Goal: Complete application form: Complete application form

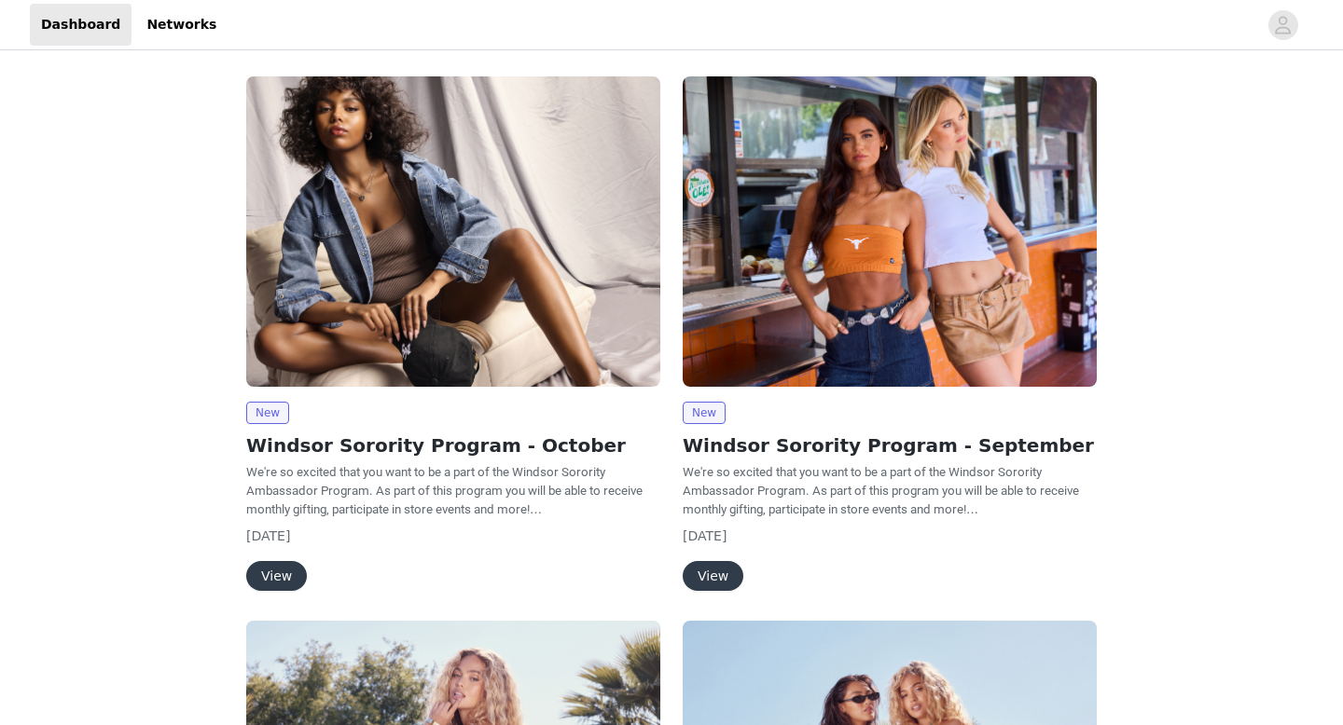
click at [284, 574] on button "View" at bounding box center [276, 576] width 61 height 30
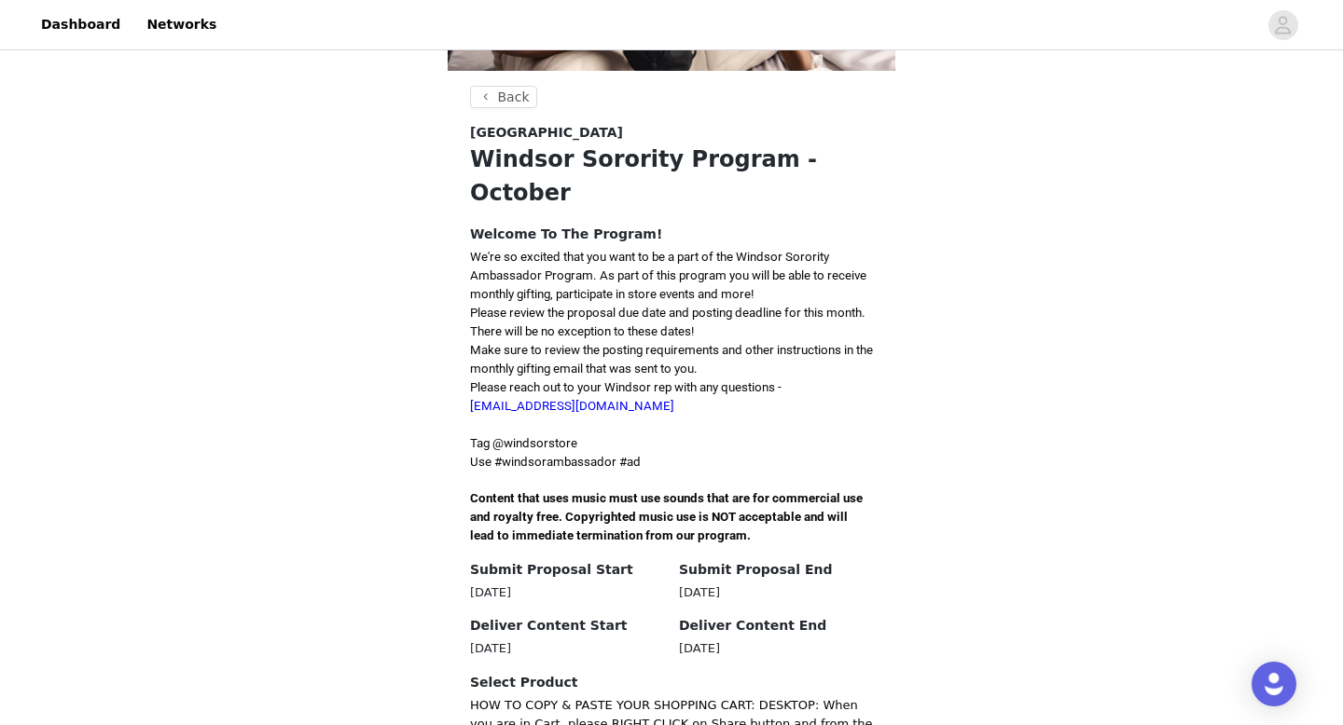
scroll to position [282, 0]
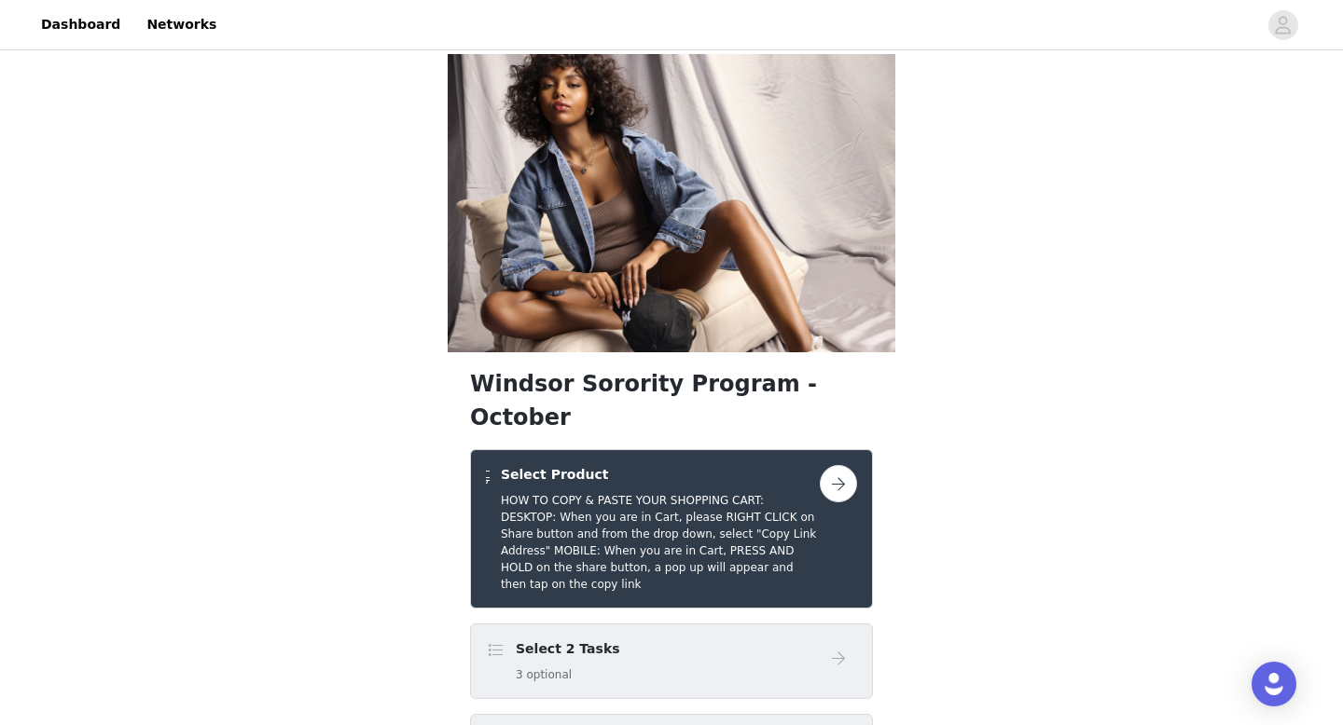
click at [630, 492] on h5 "HOW TO COPY & PASTE YOUR SHOPPING CART: DESKTOP: When you are in Cart, please R…" at bounding box center [660, 542] width 319 height 101
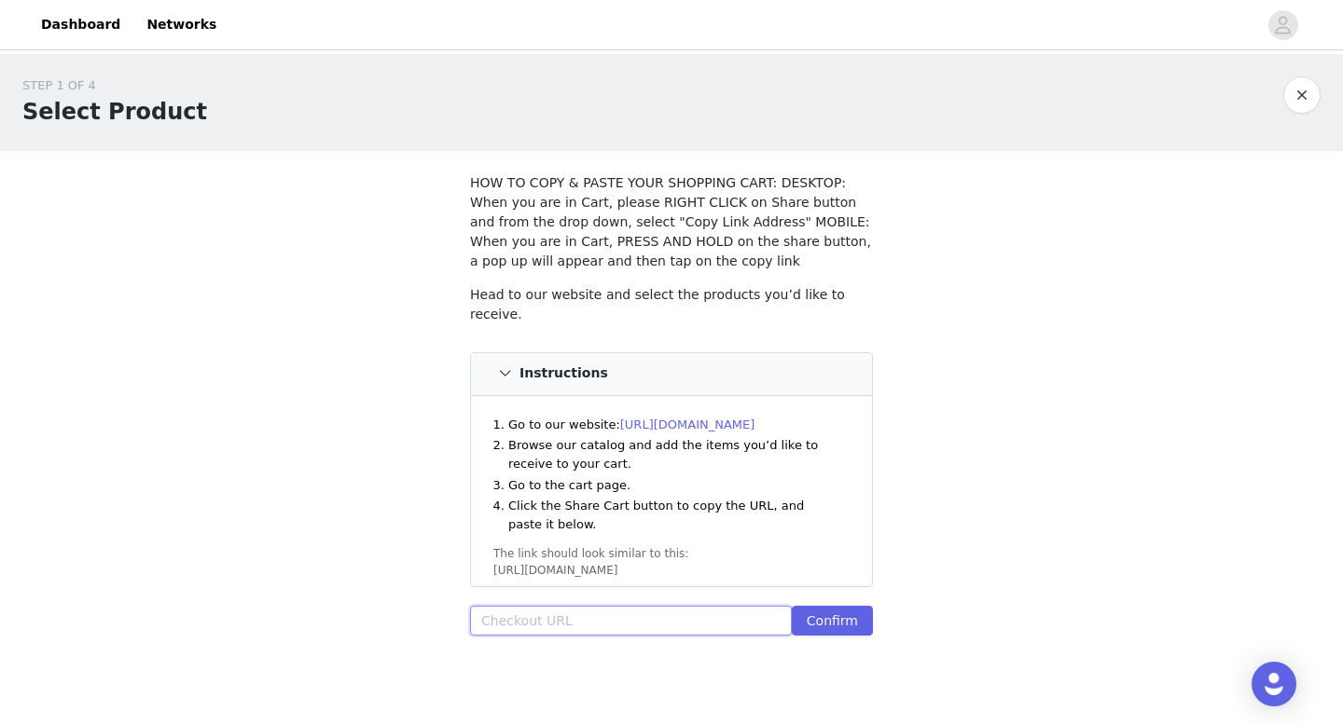
click at [567, 613] on input "text" at bounding box center [631, 621] width 322 height 30
paste input "[URL][DOMAIN_NAME]"
type input "[URL][DOMAIN_NAME]"
click at [835, 613] on button "Confirm" at bounding box center [832, 621] width 81 height 30
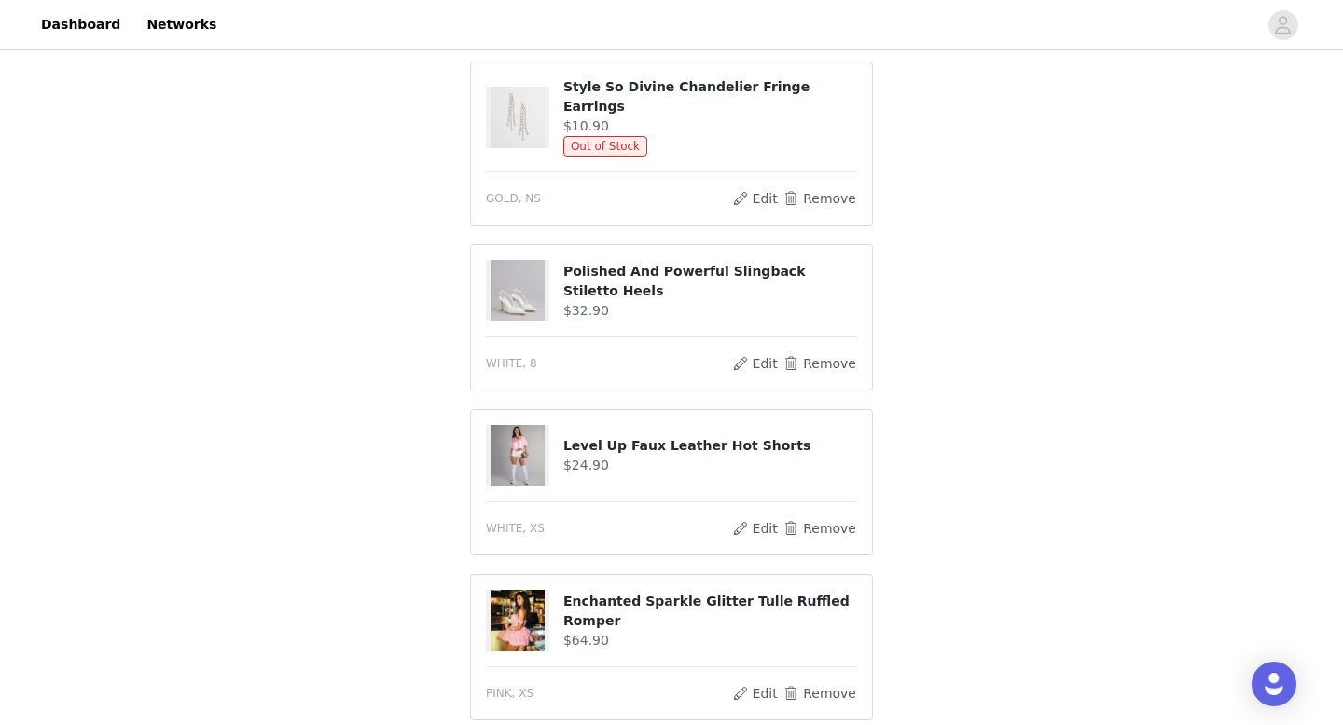
scroll to position [1392, 0]
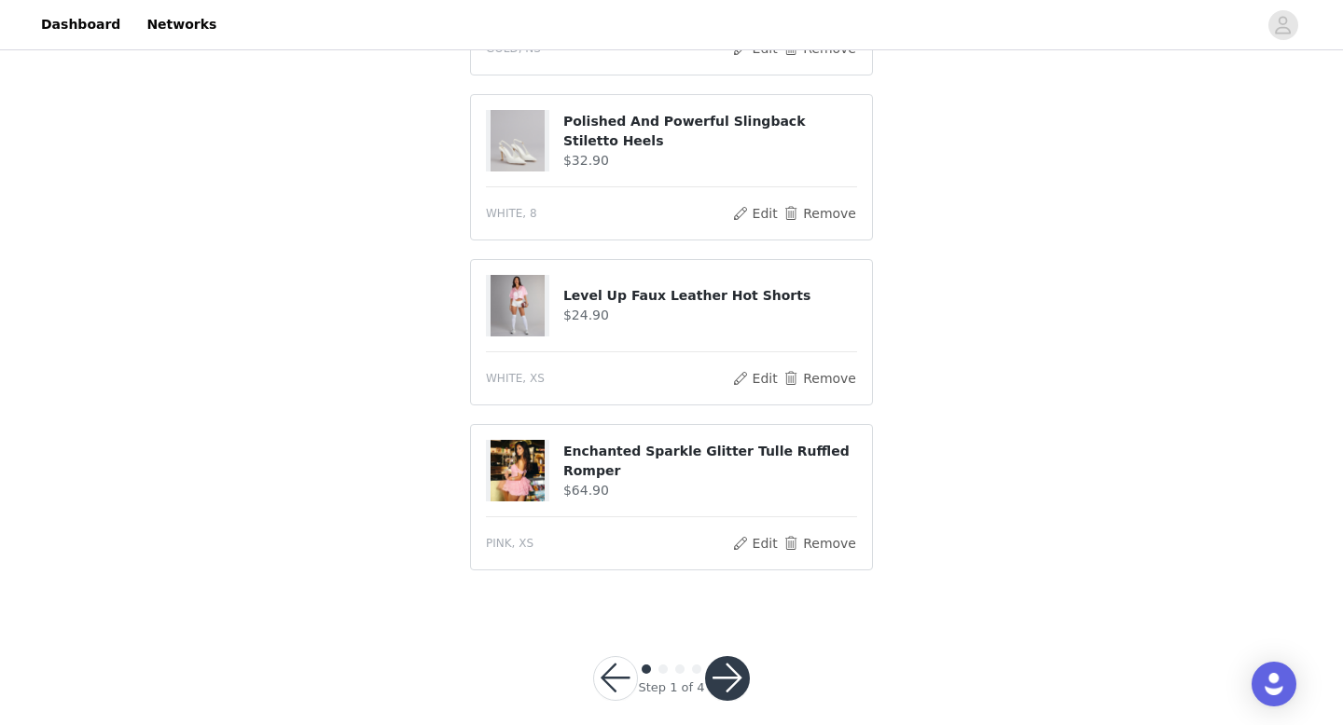
click at [725, 656] on button "button" at bounding box center [727, 678] width 45 height 45
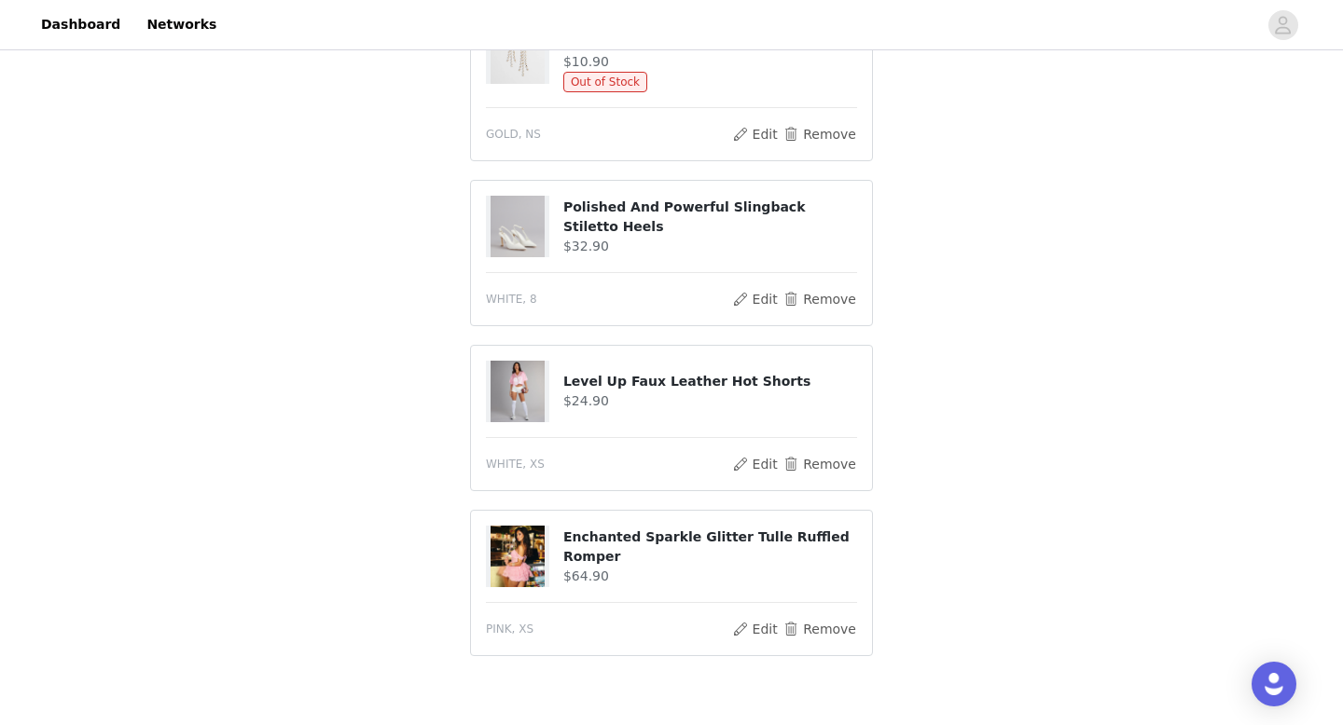
scroll to position [1478, 0]
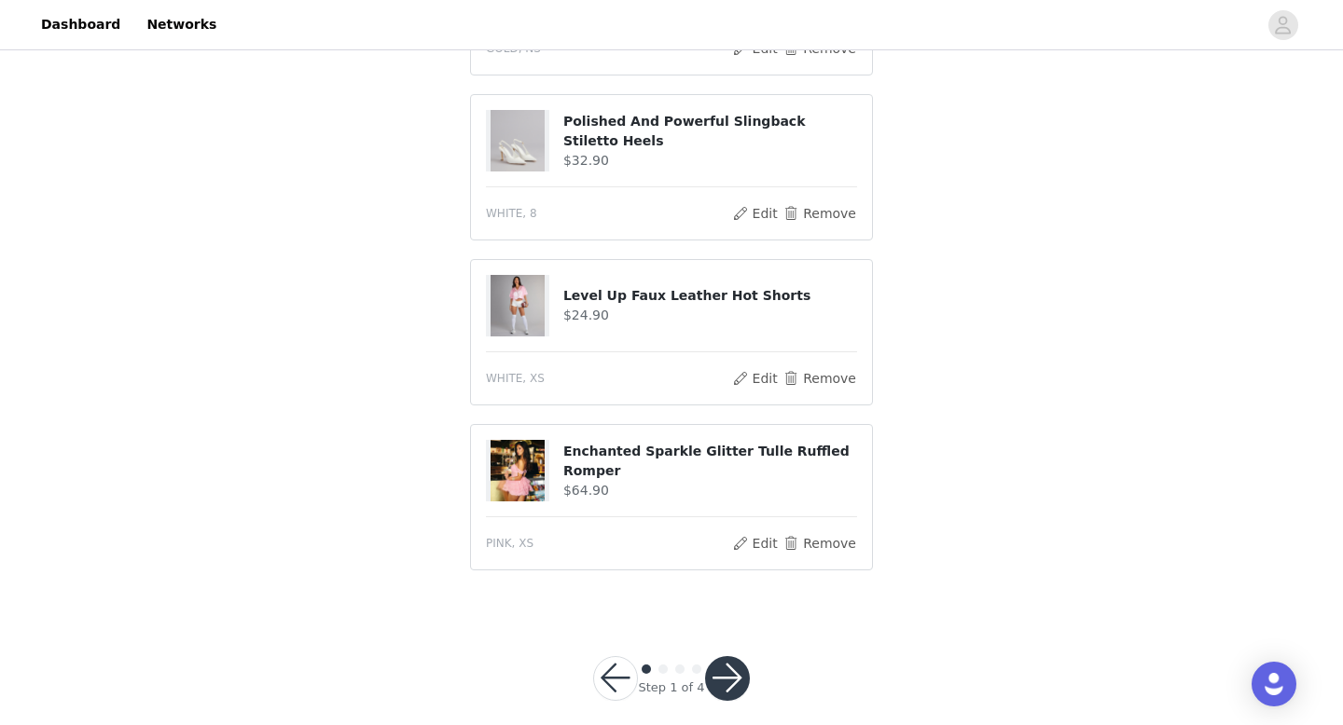
click at [728, 656] on button "button" at bounding box center [727, 678] width 45 height 45
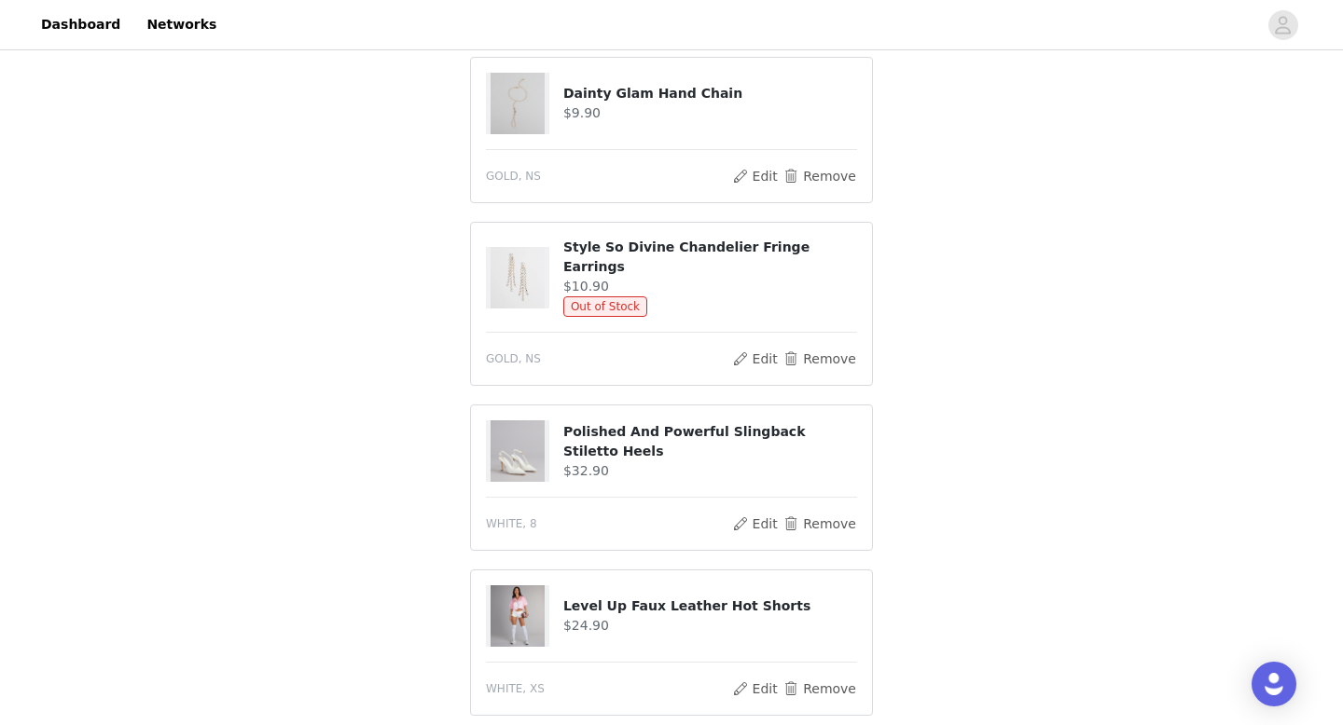
scroll to position [1170, 0]
click at [798, 345] on button "Remove" at bounding box center [819, 356] width 75 height 22
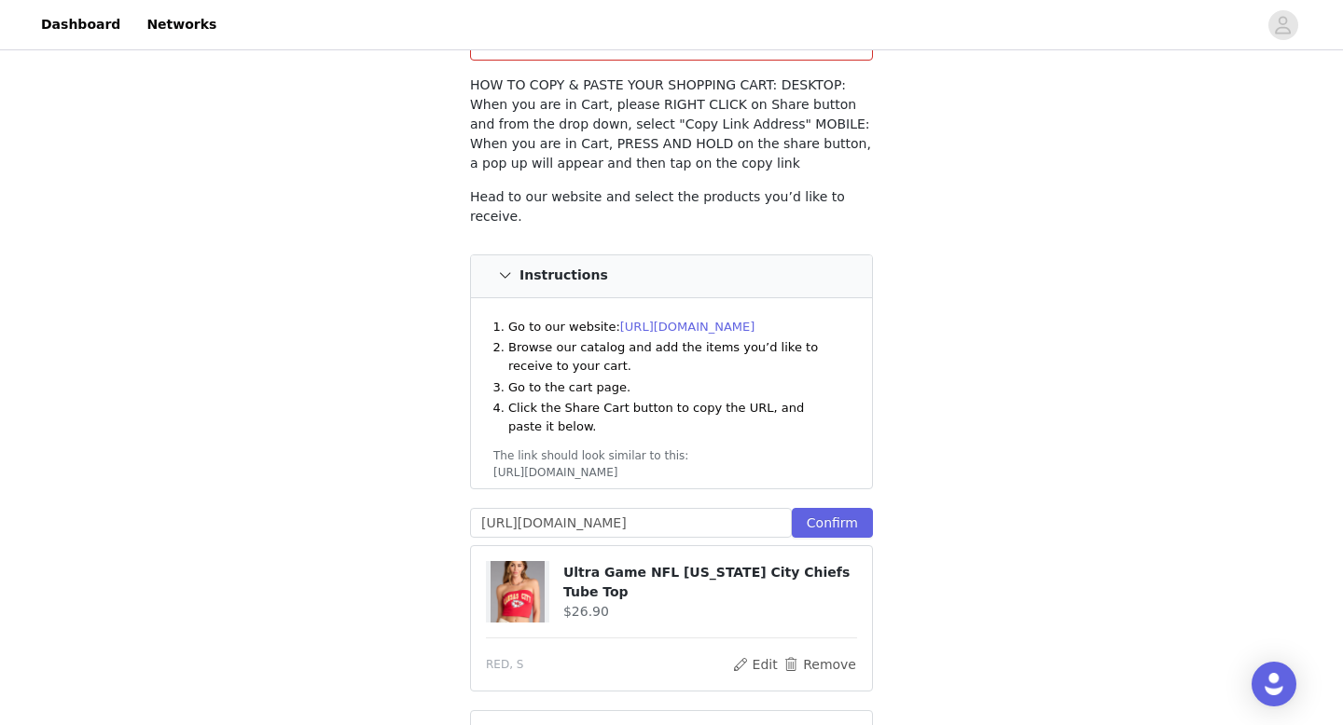
scroll to position [200, 0]
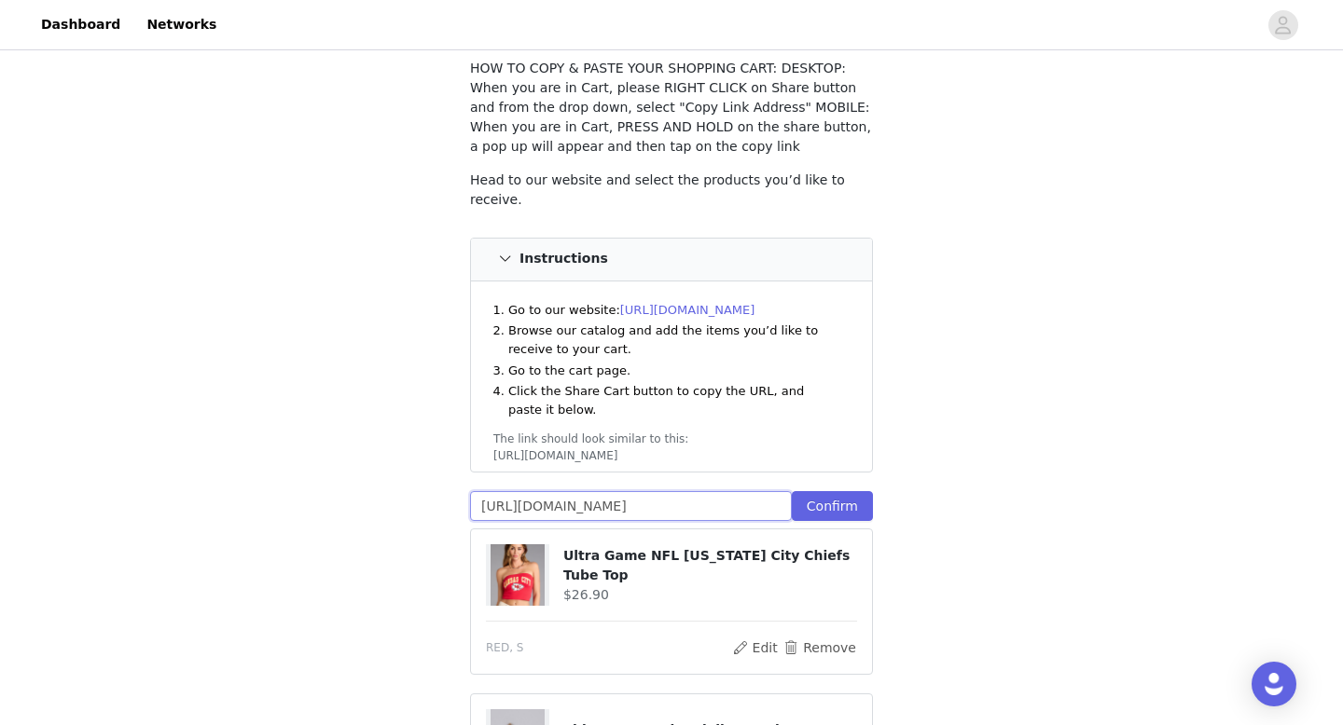
click at [645, 496] on input "[URL][DOMAIN_NAME]" at bounding box center [631, 506] width 322 height 30
paste input "[URL][DOMAIN_NAME]"
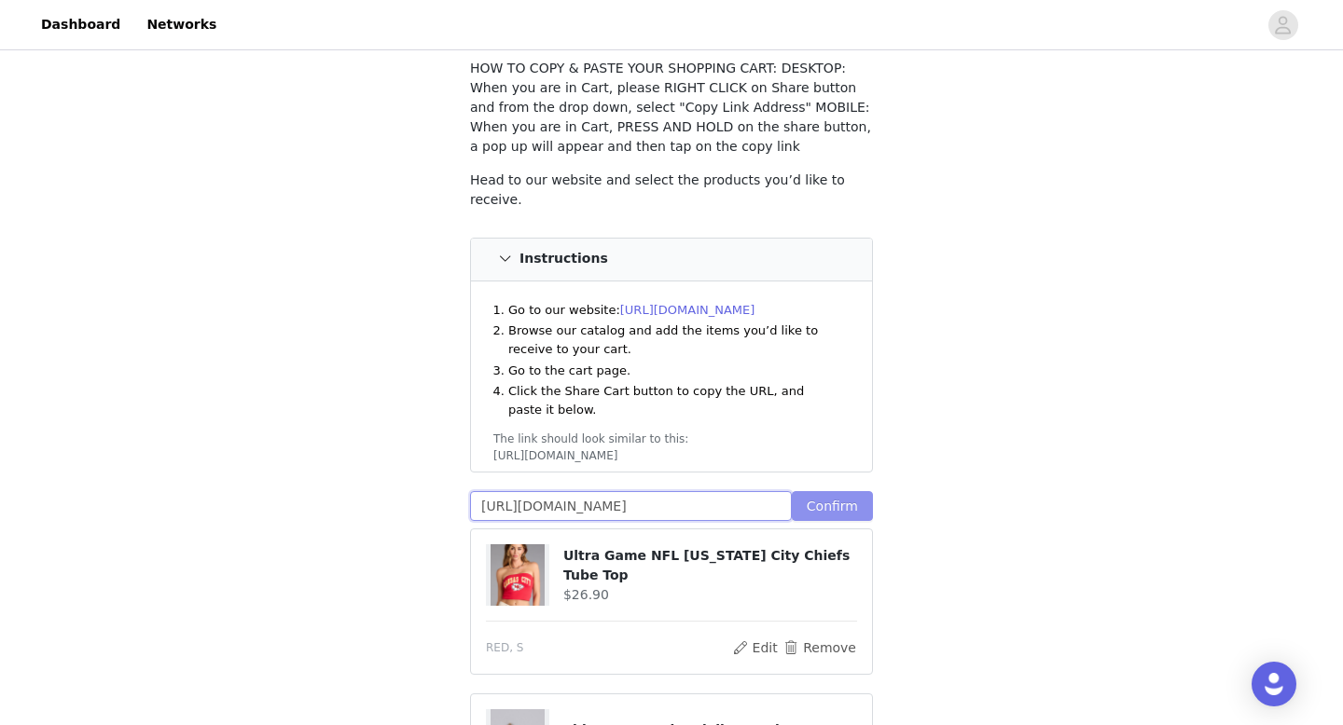
type input "[URL][DOMAIN_NAME]"
click at [825, 502] on button "Confirm" at bounding box center [832, 506] width 81 height 30
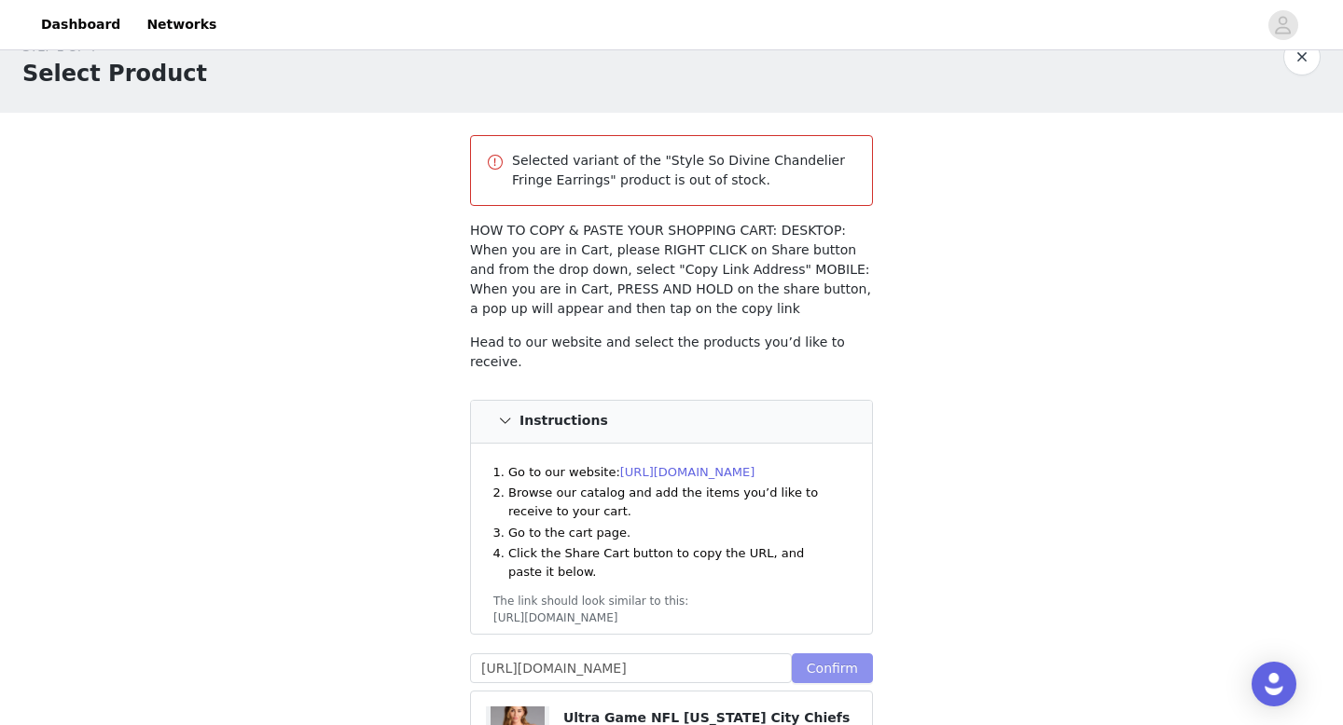
scroll to position [45, 0]
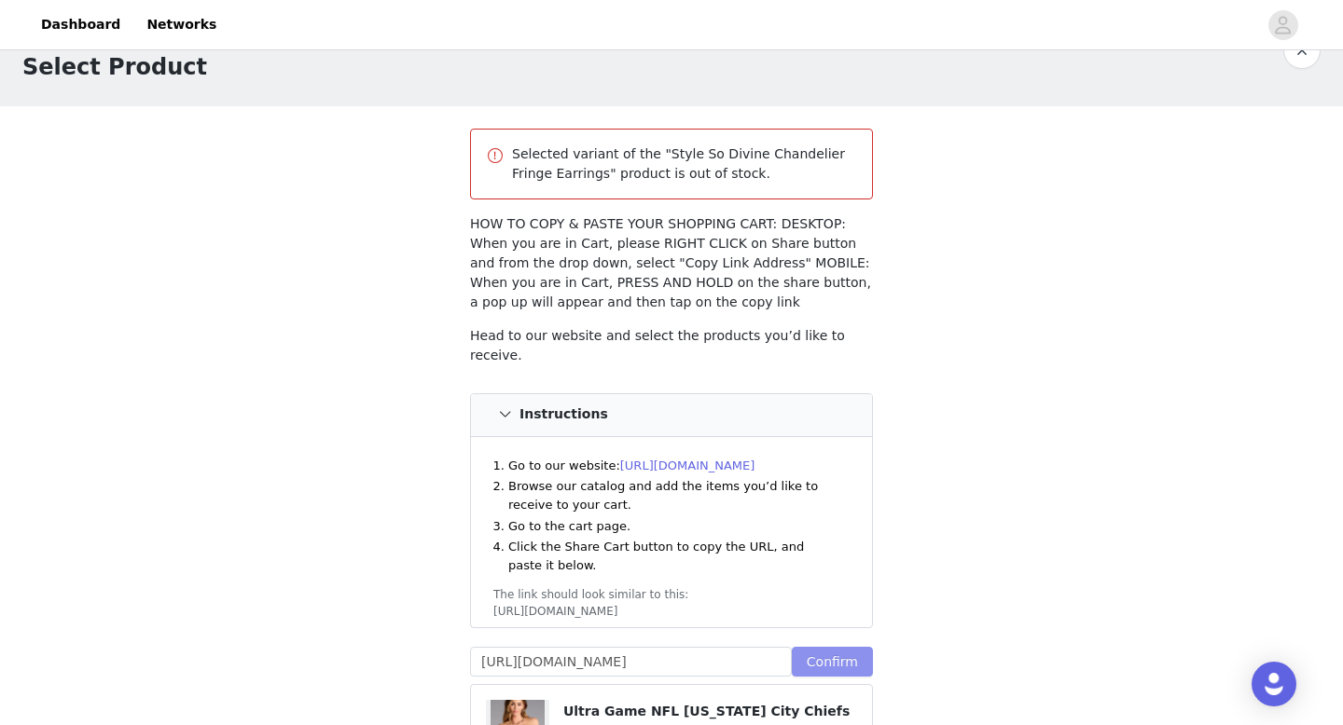
click at [820, 654] on button "Confirm" at bounding box center [832, 662] width 81 height 30
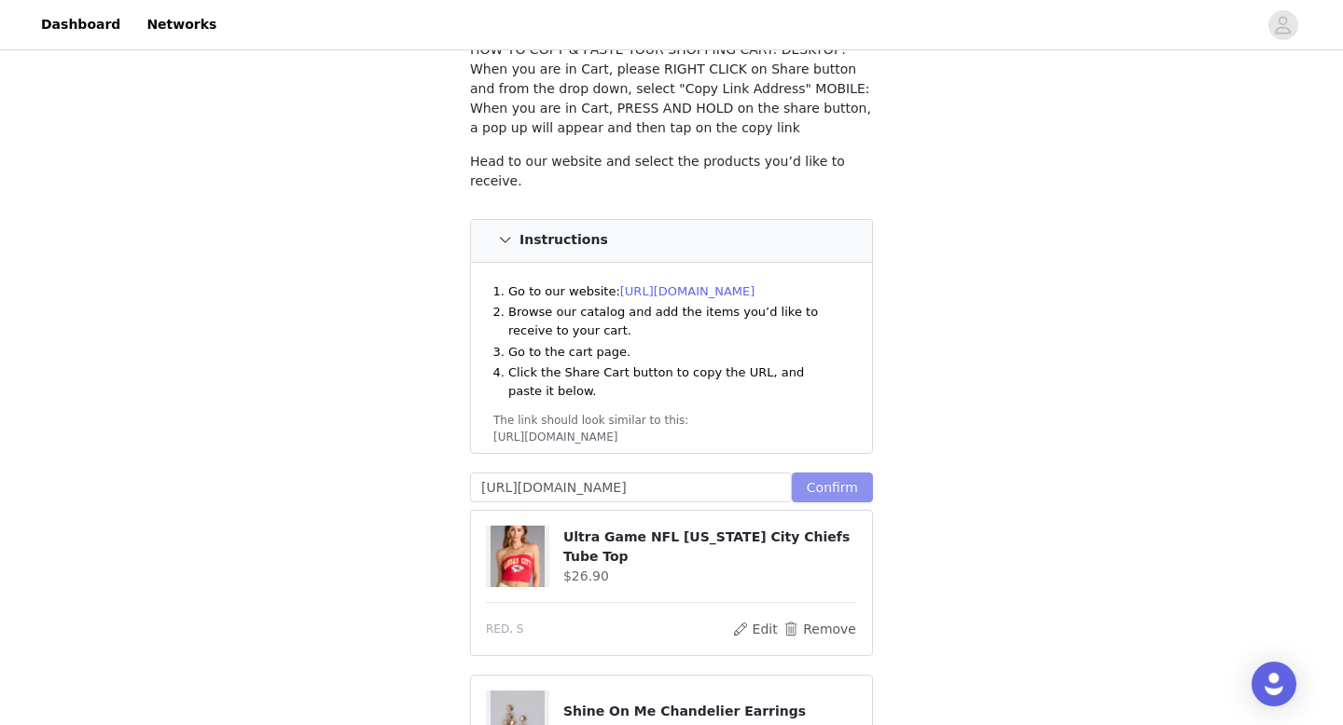
scroll to position [0, 0]
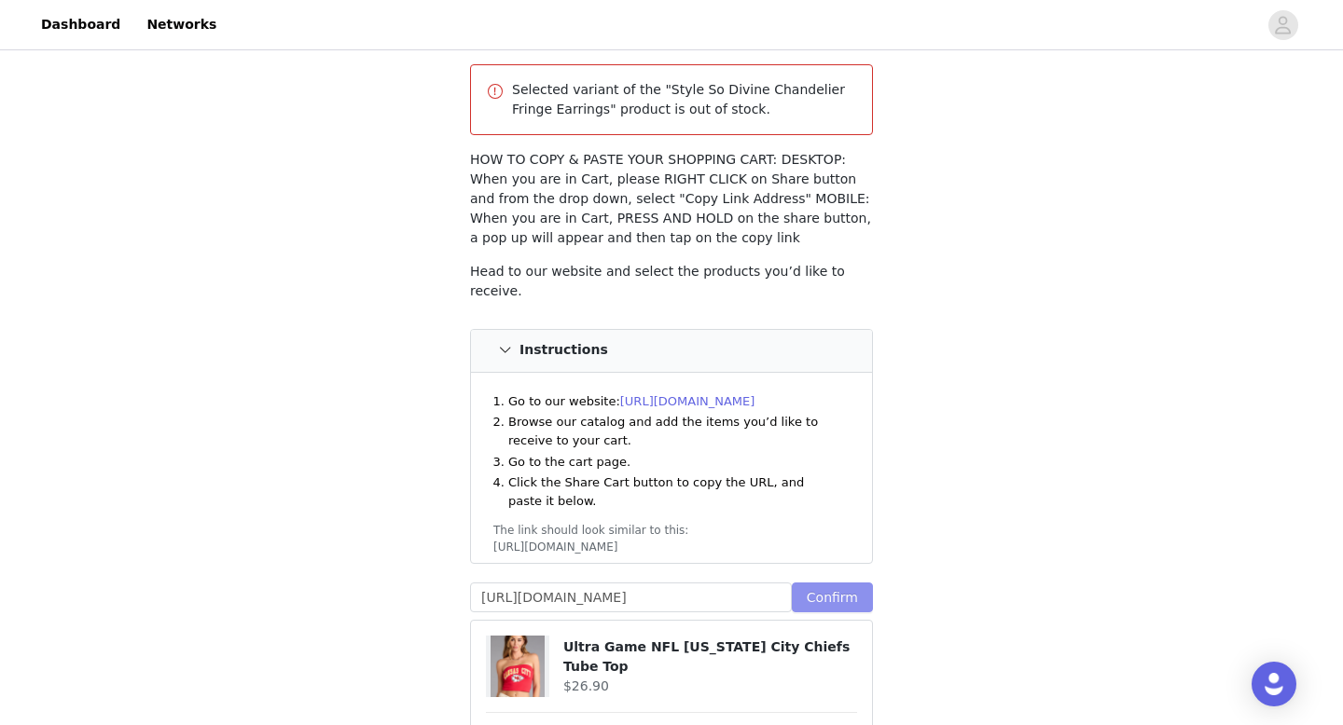
click at [821, 587] on button "Confirm" at bounding box center [832, 598] width 81 height 30
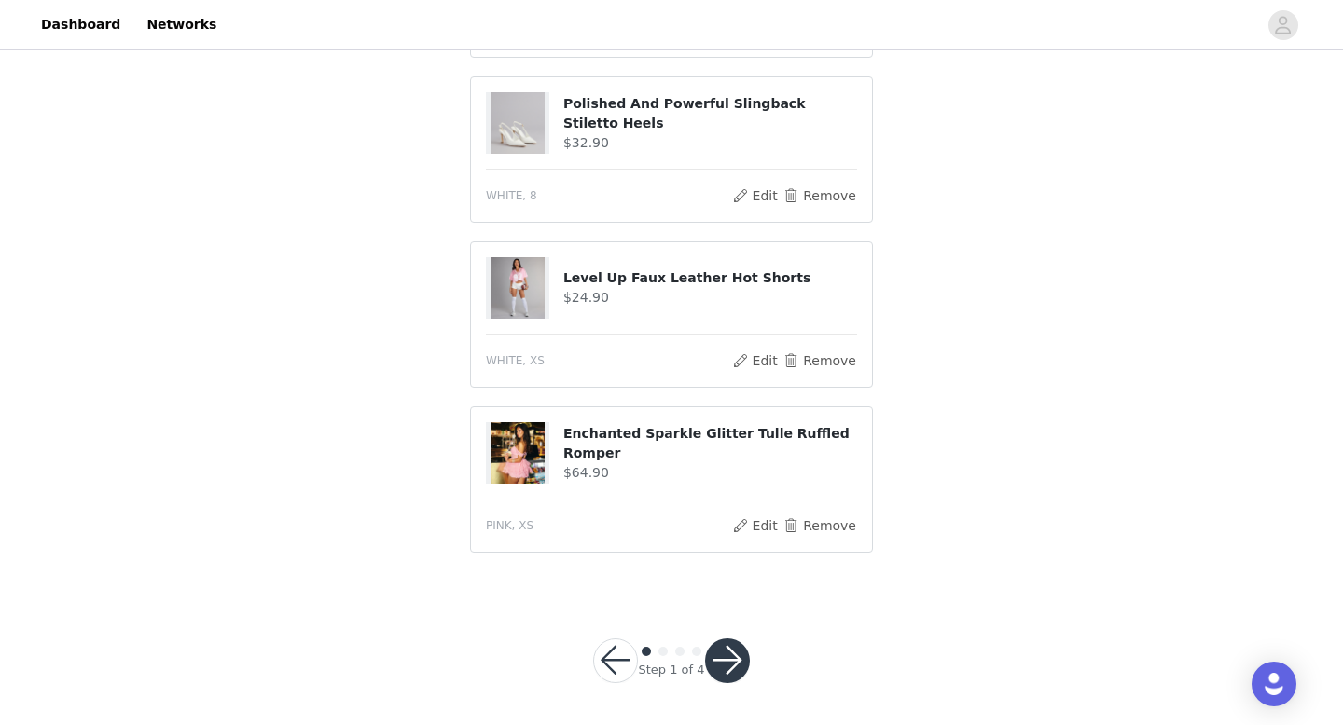
click at [722, 657] on button "button" at bounding box center [727, 661] width 45 height 45
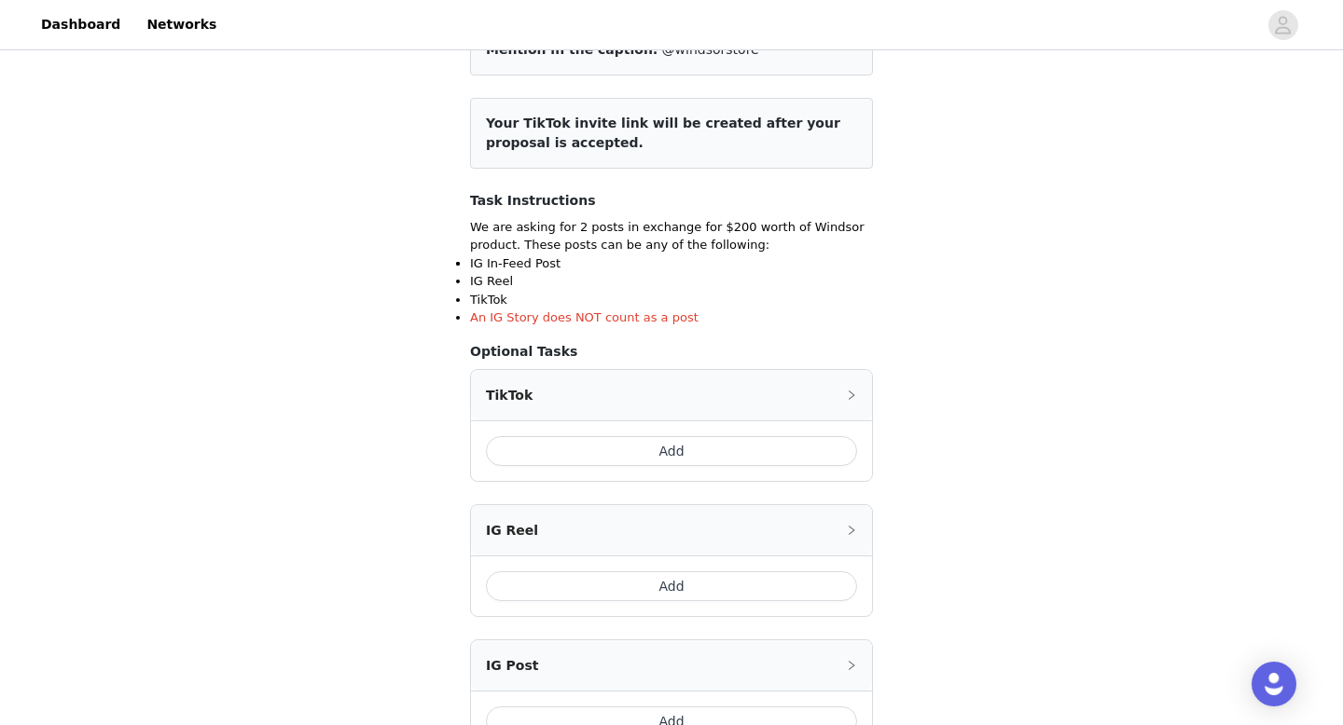
scroll to position [228, 0]
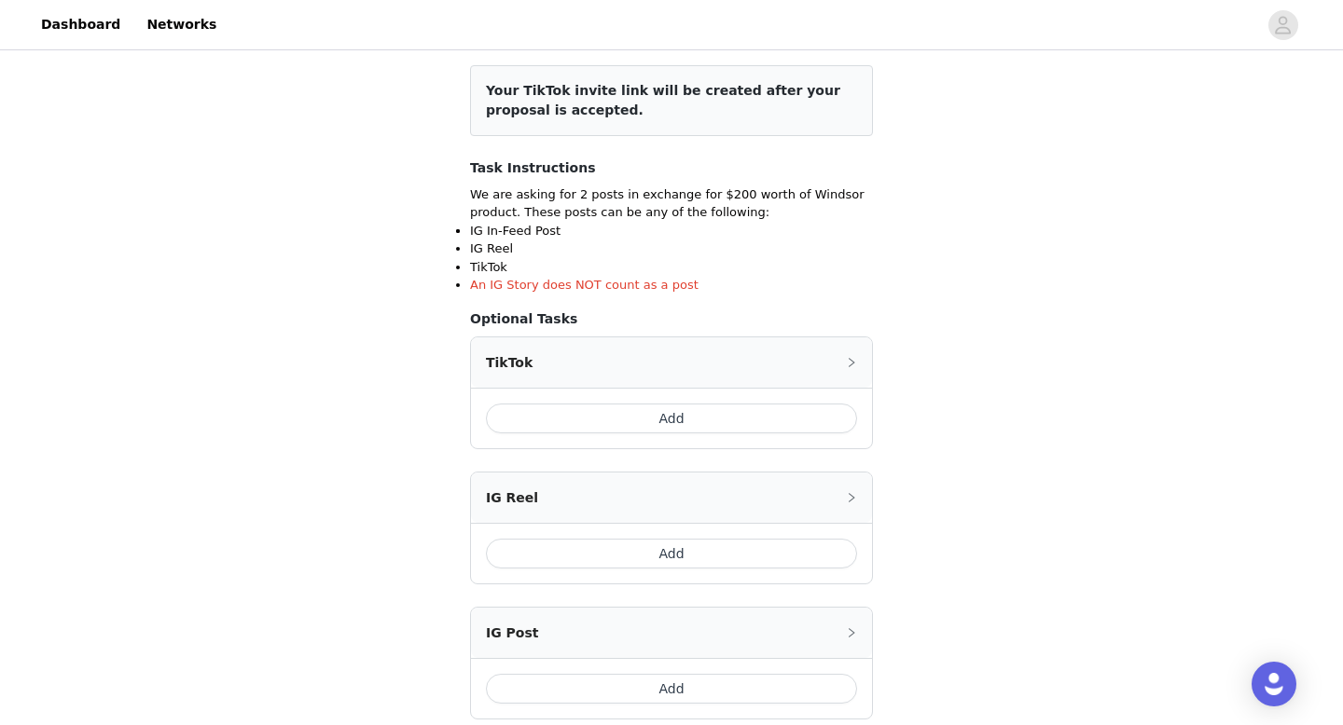
click at [629, 417] on button "Add" at bounding box center [671, 419] width 371 height 30
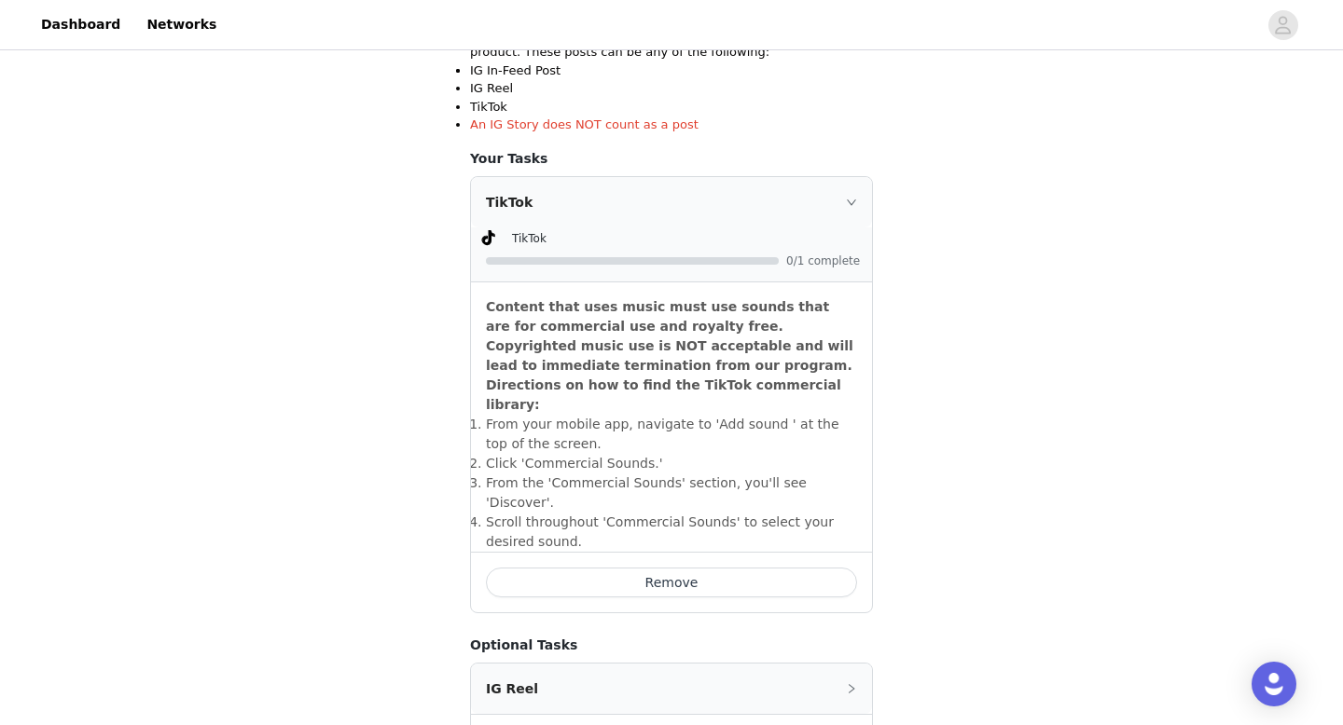
scroll to position [417, 0]
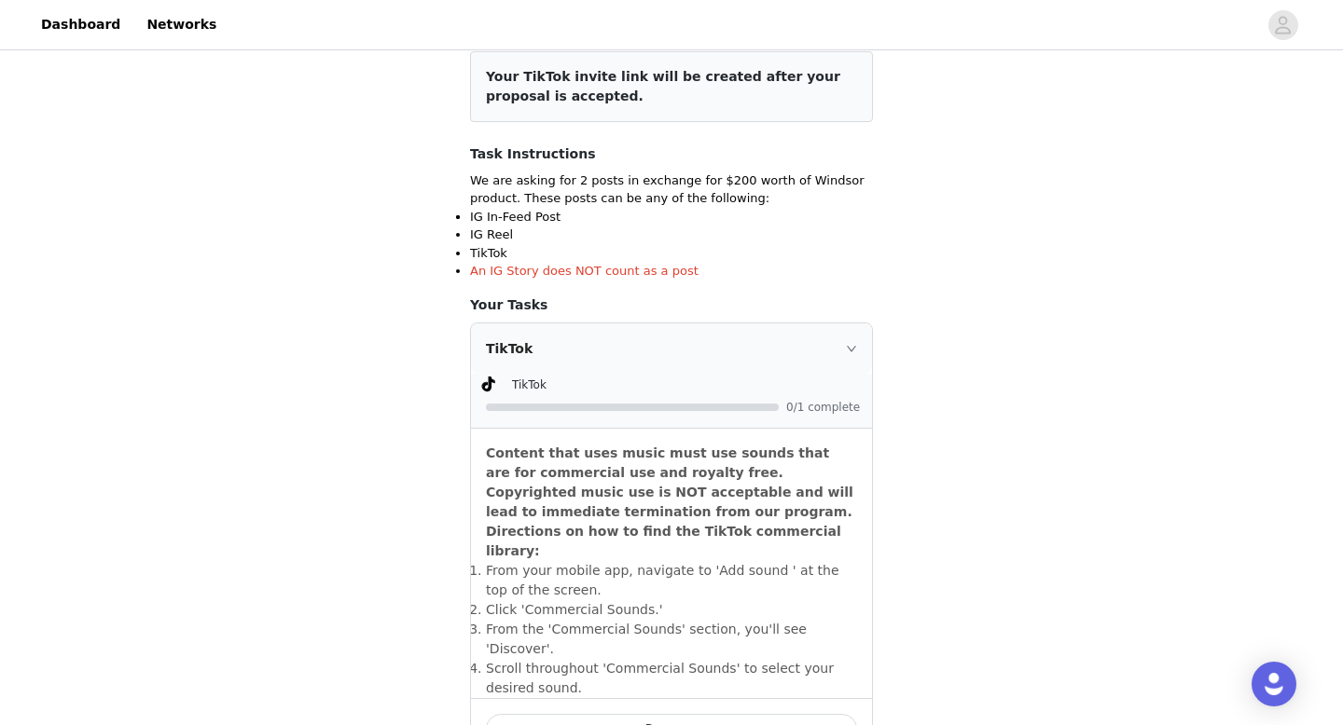
click at [610, 342] on div "TikTok" at bounding box center [671, 349] width 401 height 50
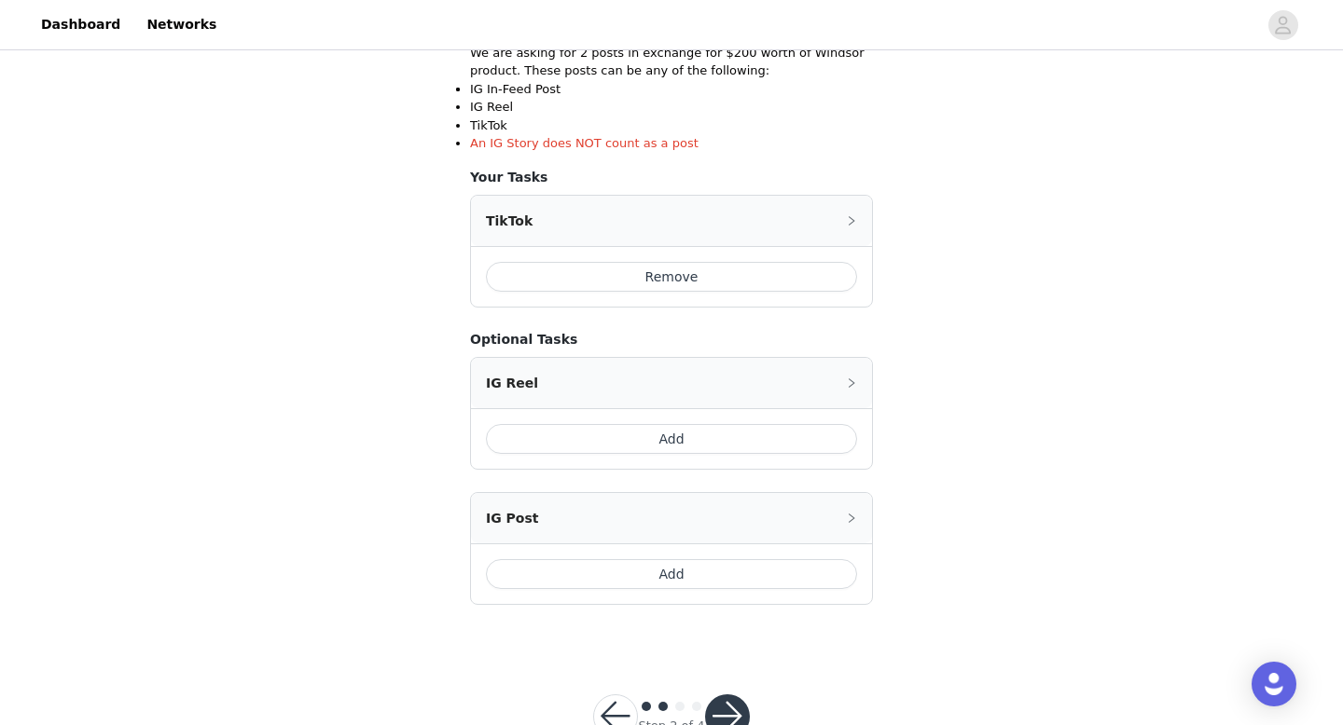
scroll to position [428, 0]
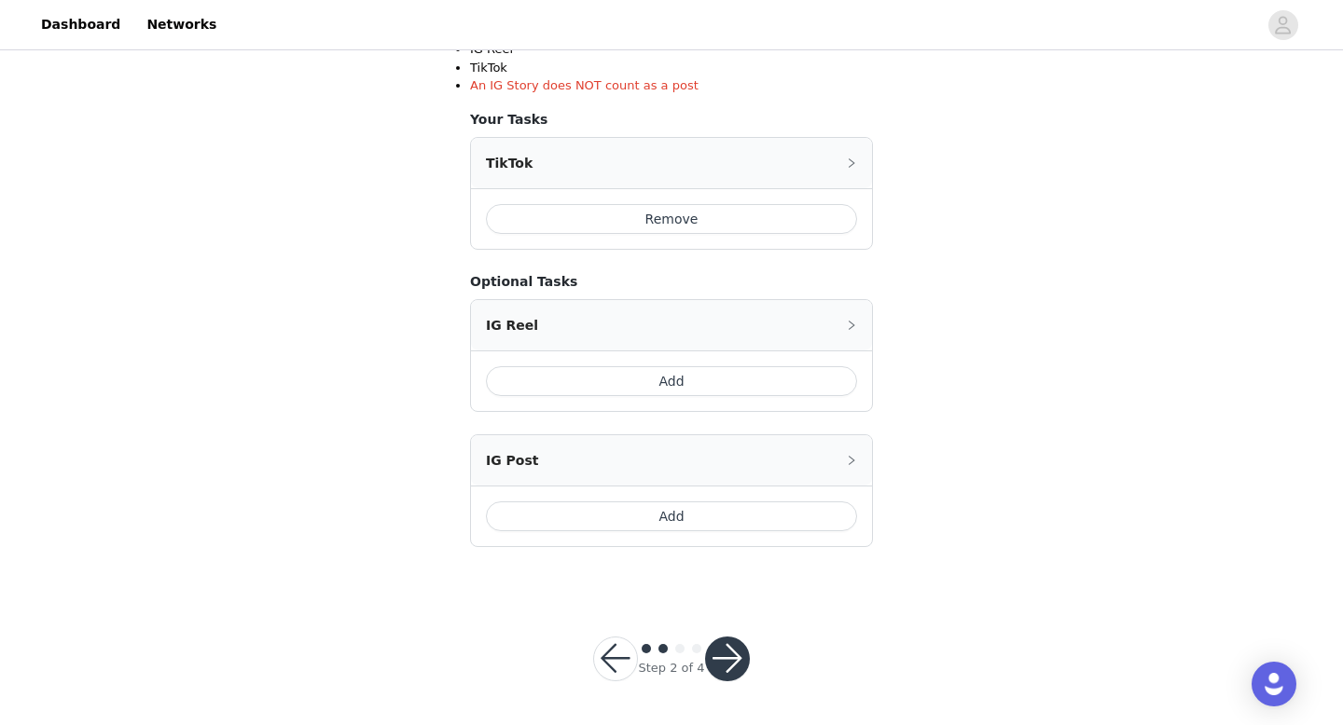
click at [631, 518] on button "Add" at bounding box center [671, 517] width 371 height 30
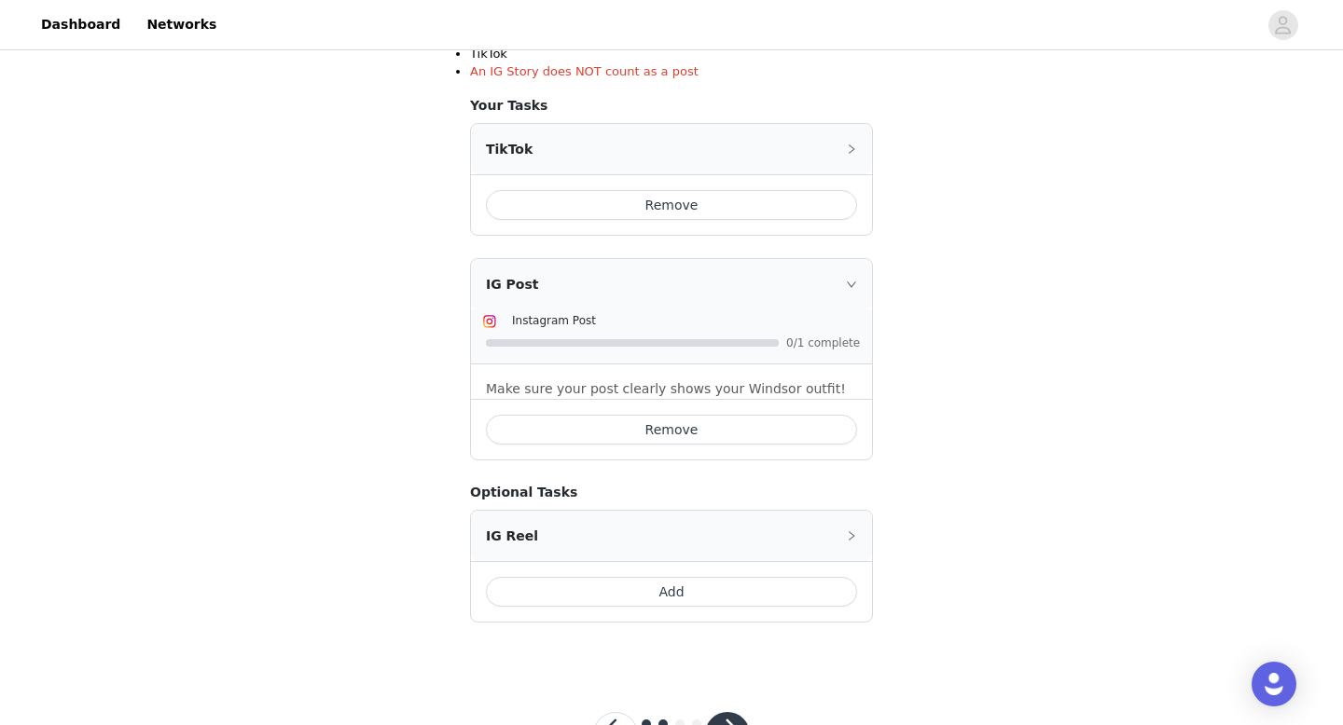
scroll to position [517, 0]
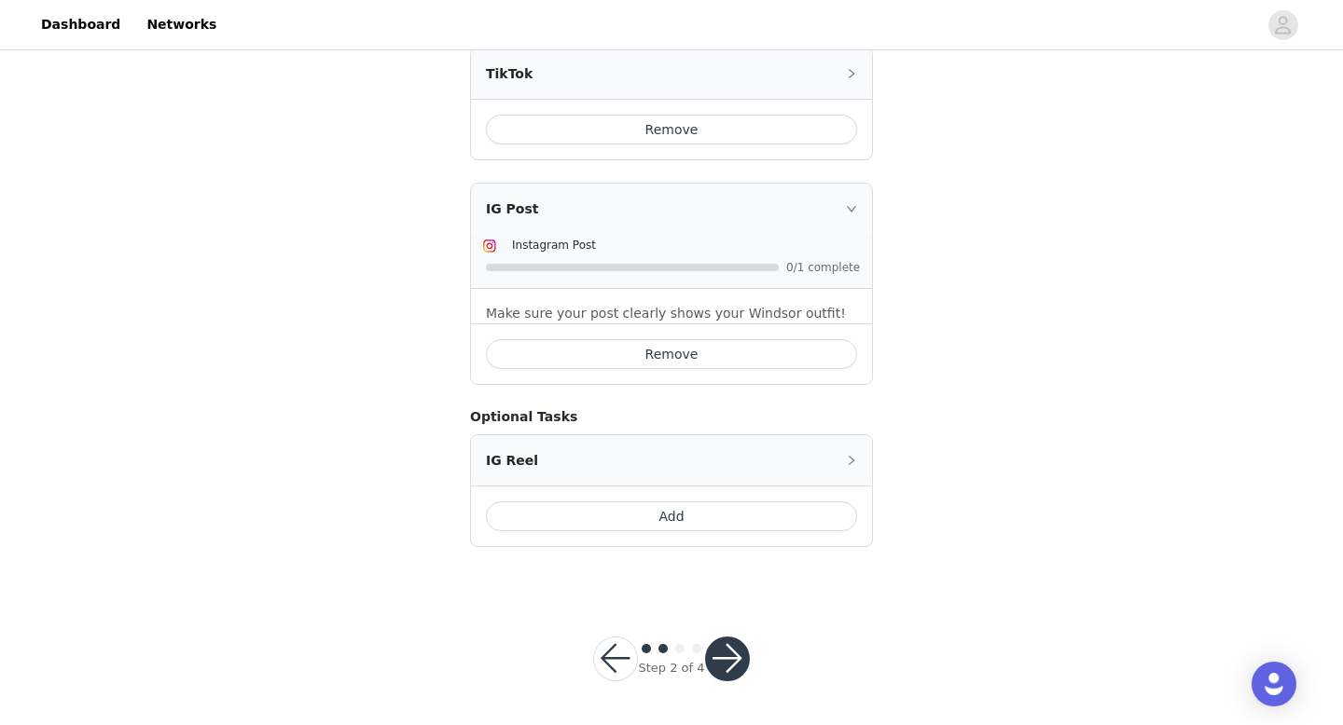
click at [737, 654] on button "button" at bounding box center [727, 659] width 45 height 45
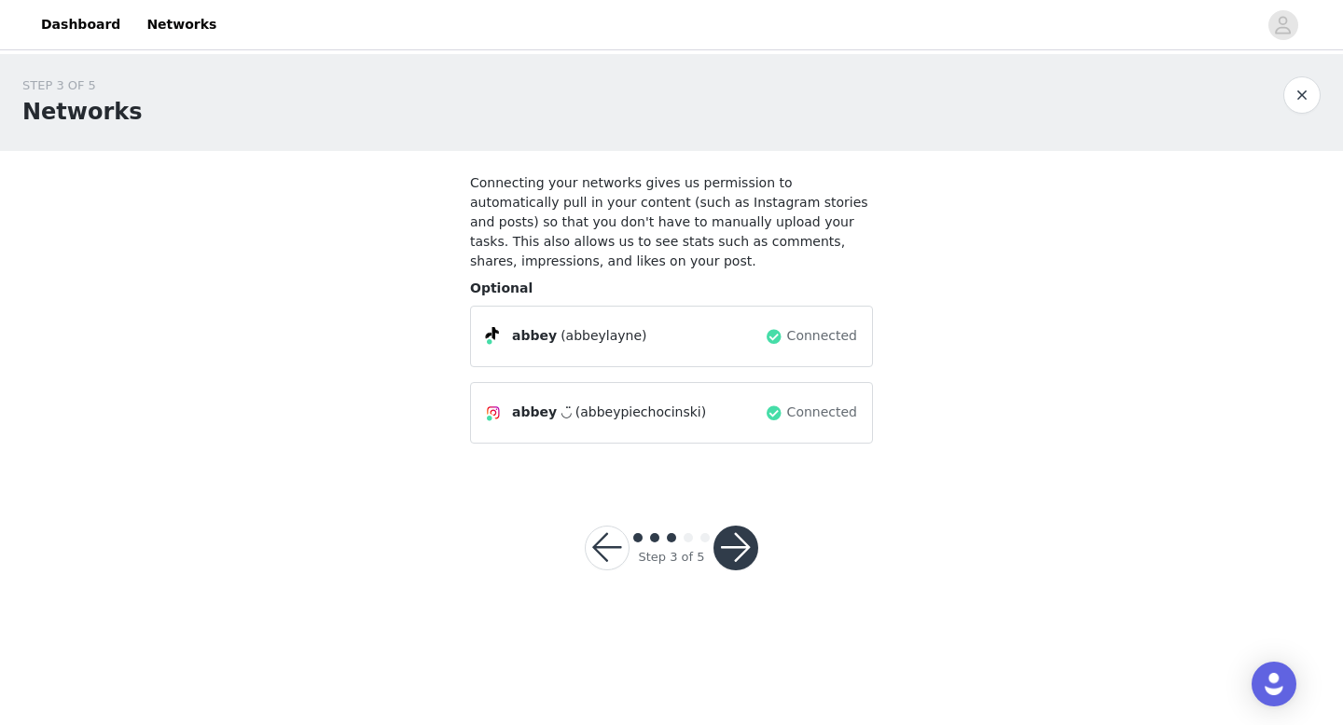
click at [731, 541] on button "button" at bounding box center [735, 548] width 45 height 45
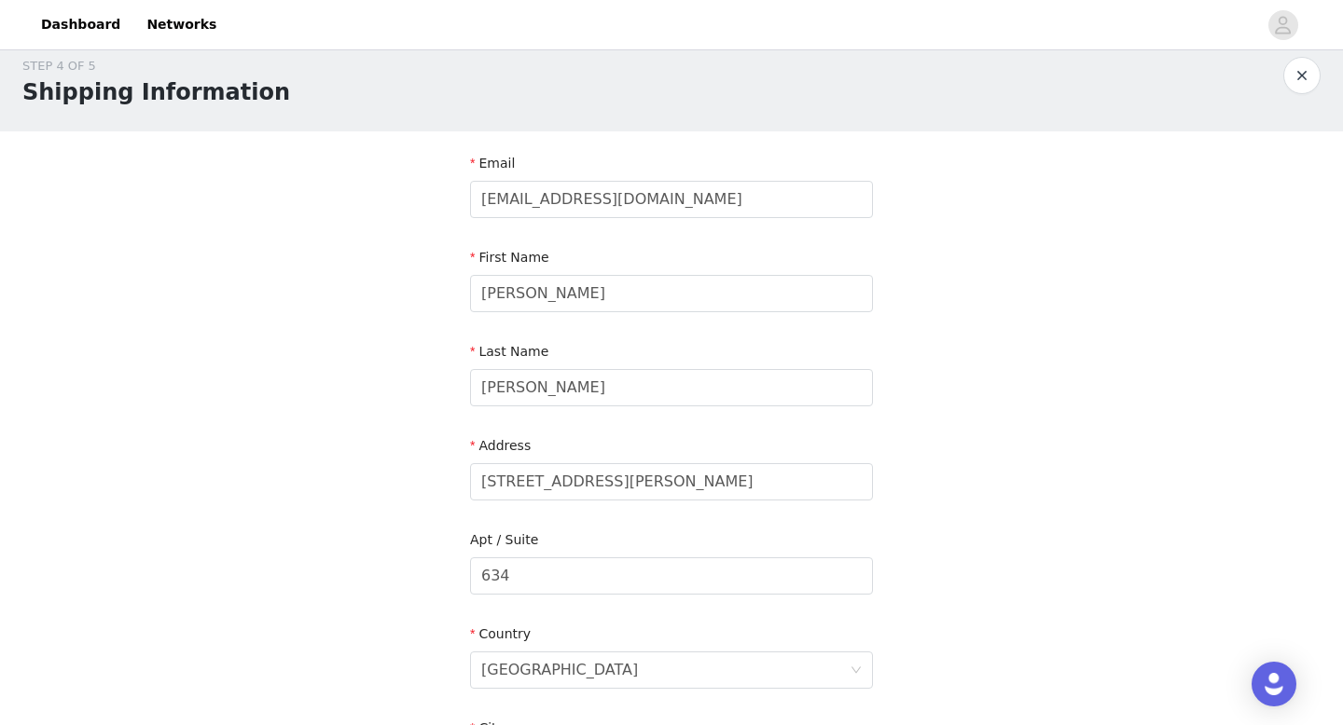
scroll to position [21, 0]
drag, startPoint x: 624, startPoint y: 303, endPoint x: 363, endPoint y: 273, distance: 262.8
click at [363, 273] on div "STEP 4 OF 5 Shipping Information Email [EMAIL_ADDRESS][DOMAIN_NAME] First Name …" at bounding box center [671, 574] width 1343 height 1083
type input "Abbey"
click at [499, 379] on input "[PERSON_NAME]" at bounding box center [671, 385] width 403 height 37
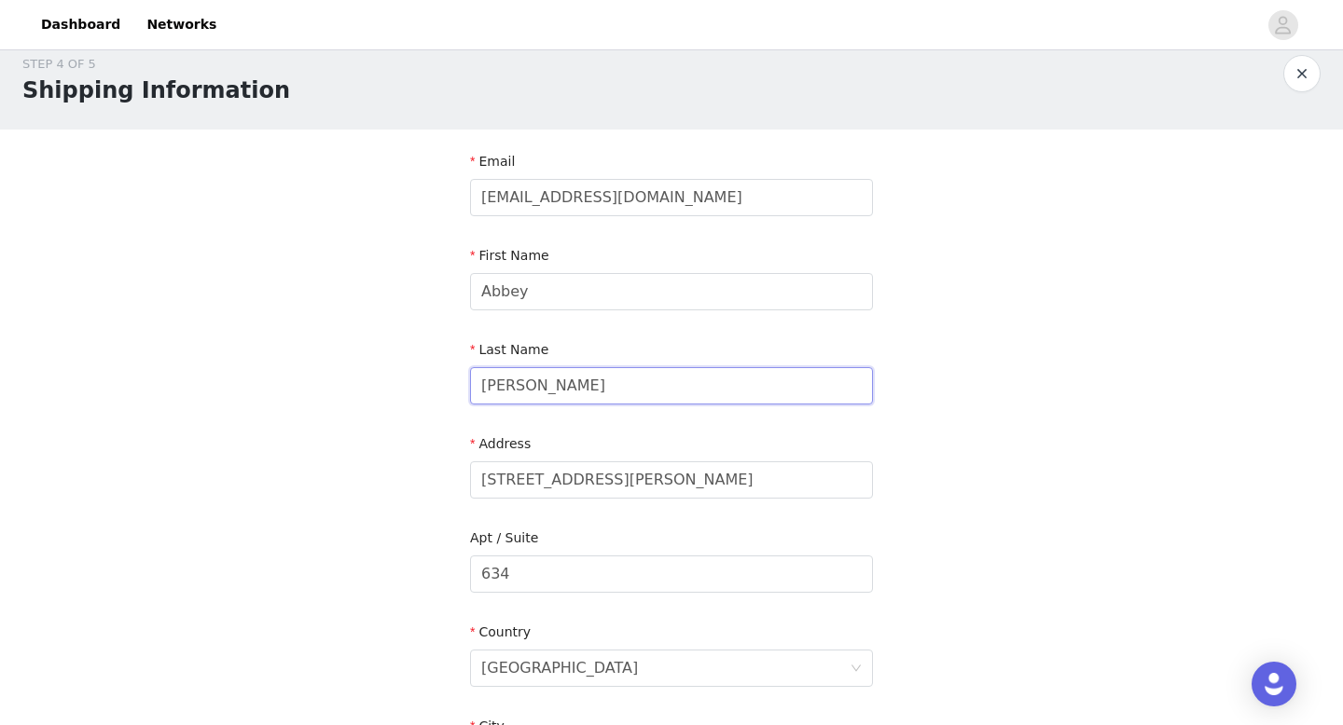
click at [499, 379] on input "[PERSON_NAME]" at bounding box center [671, 385] width 403 height 37
type input "O"
type input "[PERSON_NAME]"
click at [496, 486] on input "[STREET_ADDRESS][PERSON_NAME]" at bounding box center [671, 480] width 403 height 37
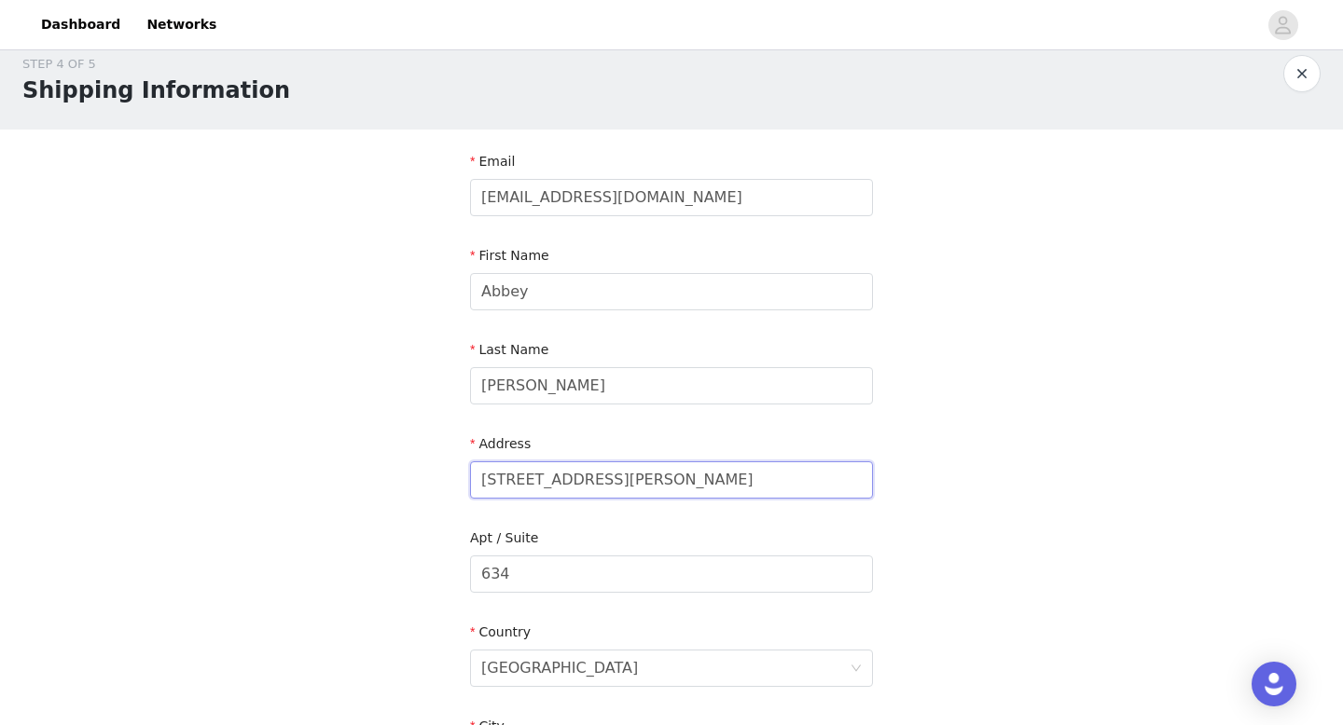
click at [496, 486] on input "[STREET_ADDRESS][PERSON_NAME]" at bounding box center [671, 480] width 403 height 37
click at [558, 568] on input "634" at bounding box center [671, 574] width 403 height 37
type input "6"
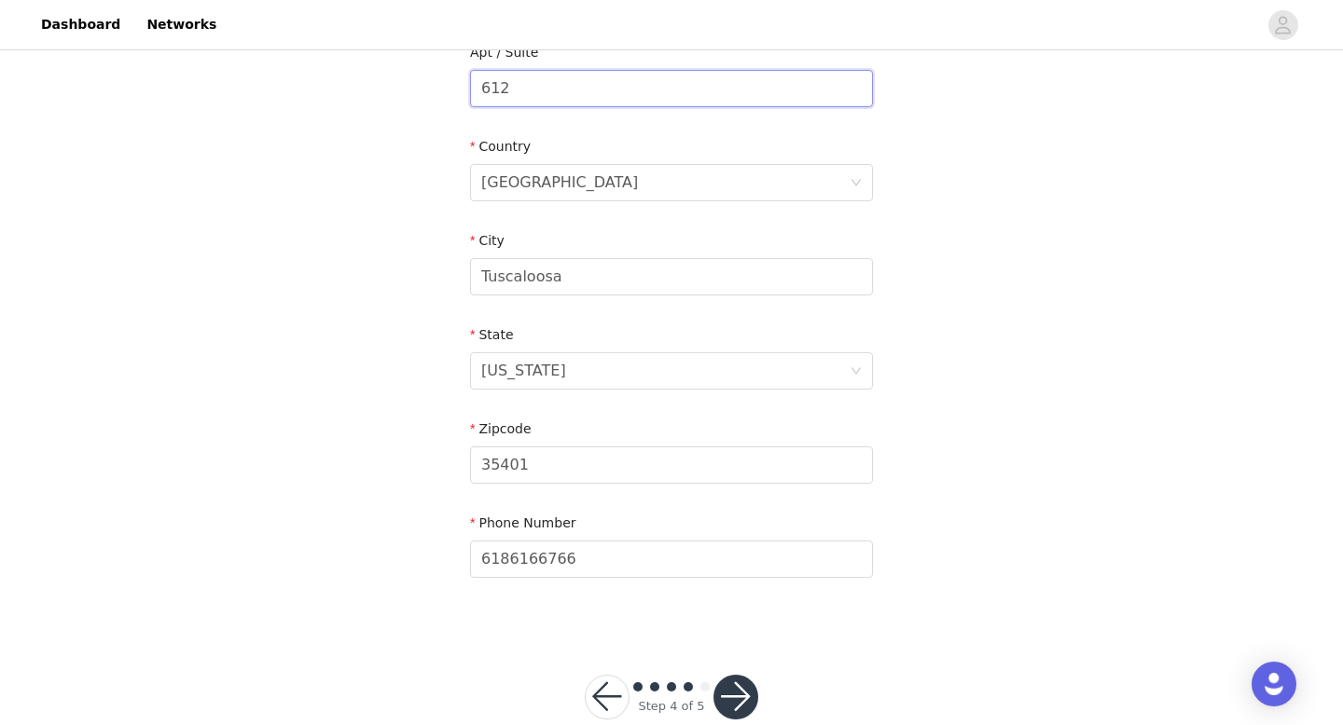
scroll to position [512, 0]
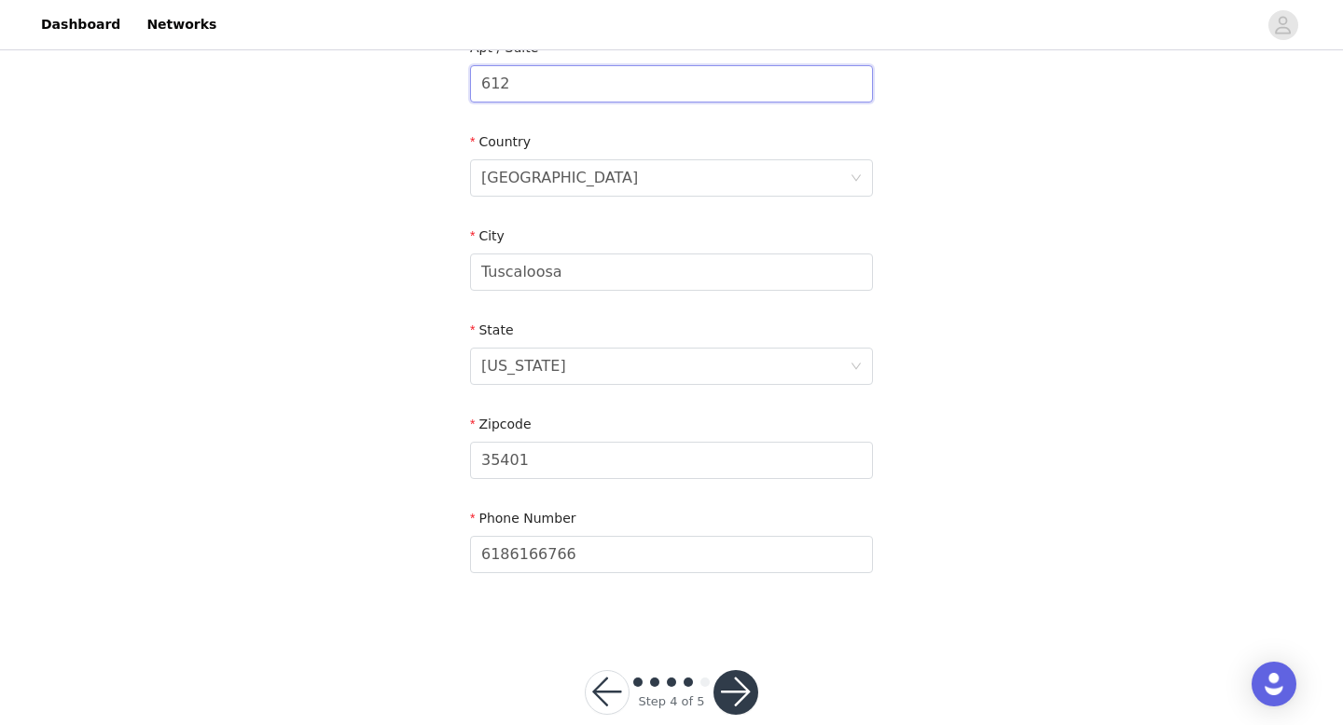
type input "612"
click at [751, 687] on button "button" at bounding box center [735, 692] width 45 height 45
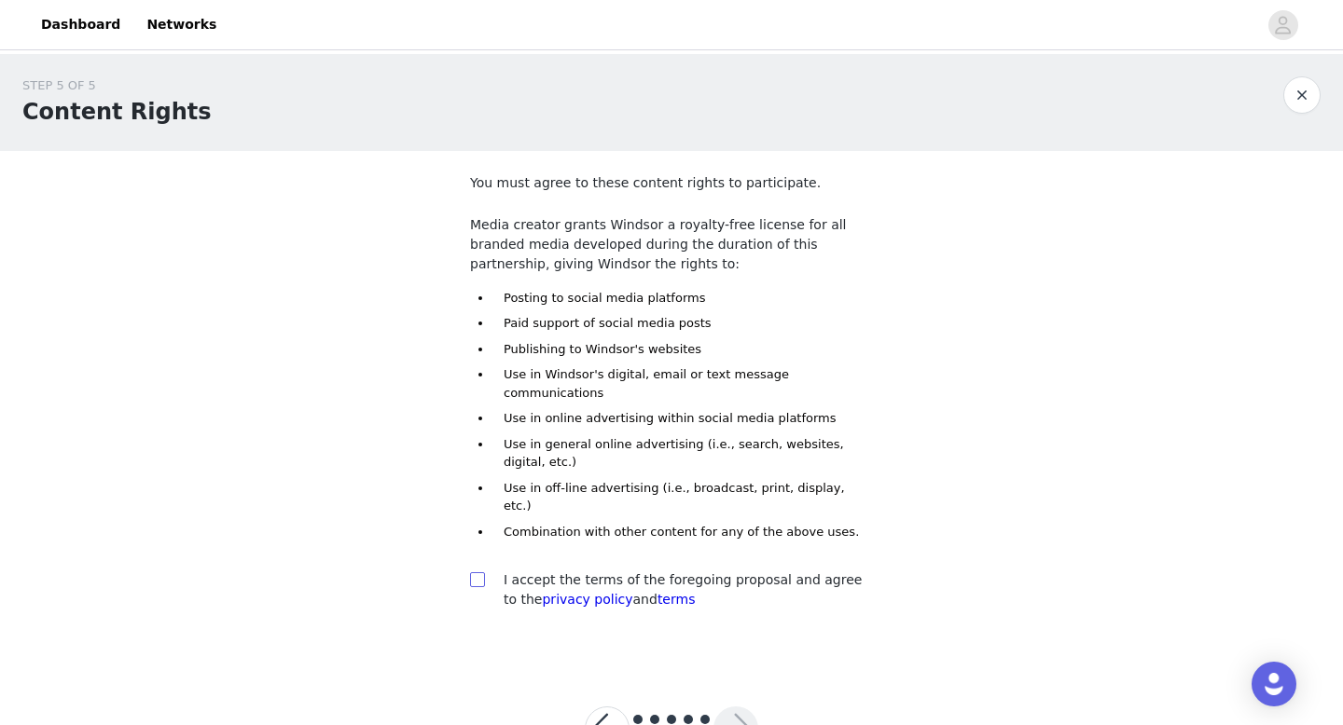
click at [477, 572] on input "checkbox" at bounding box center [476, 578] width 13 height 13
checkbox input "true"
click at [740, 707] on button "button" at bounding box center [735, 729] width 45 height 45
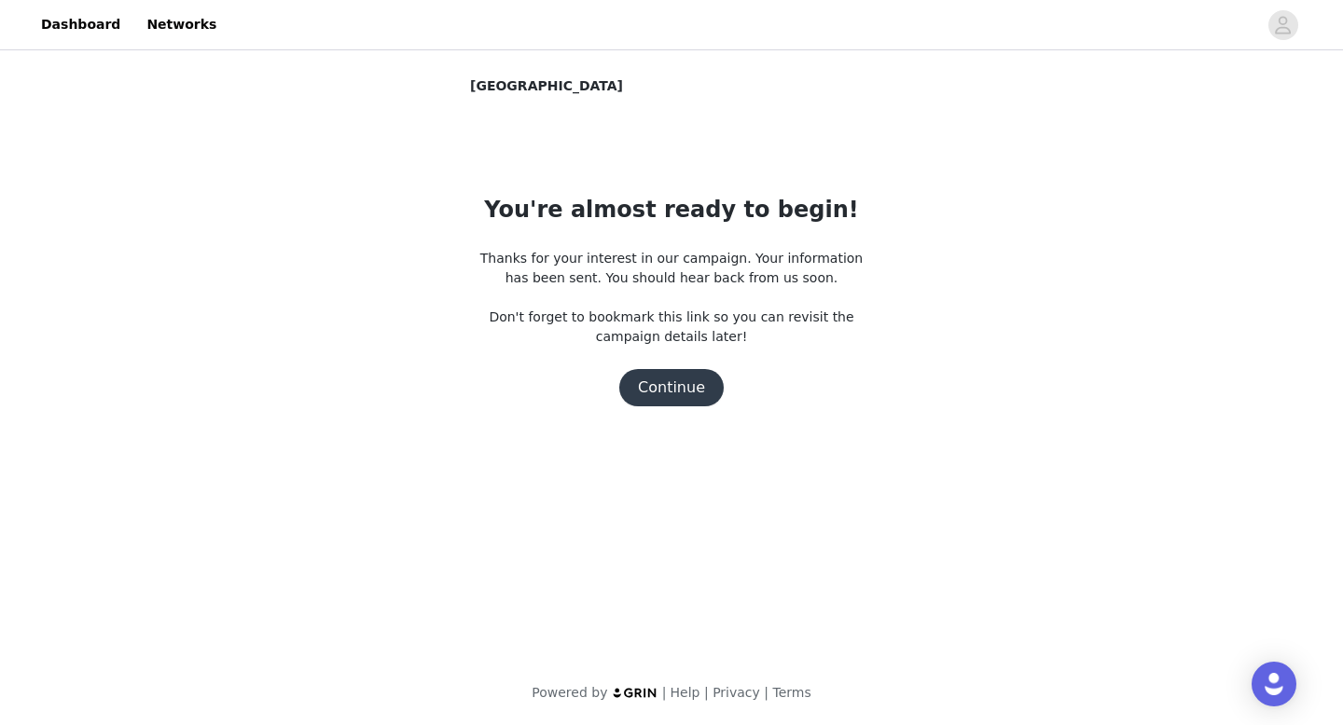
click at [685, 384] on button "Continue" at bounding box center [671, 387] width 104 height 37
